Goal: Task Accomplishment & Management: Manage account settings

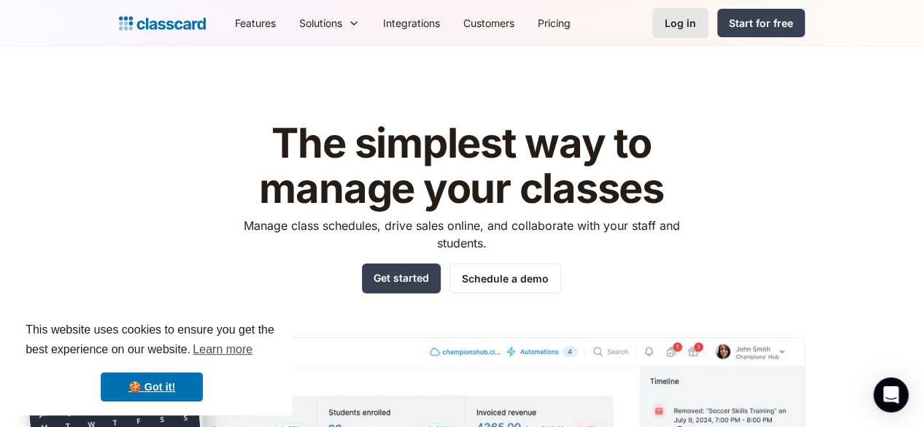
click at [696, 22] on div "Log in" at bounding box center [679, 22] width 31 height 15
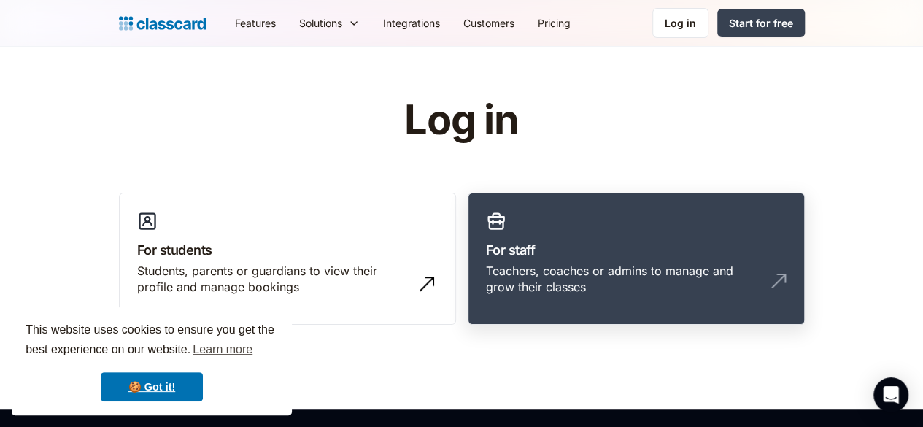
click at [560, 229] on link "For staff Teachers, coaches or admins to manage and grow their classes" at bounding box center [636, 259] width 337 height 133
